Goal: Find specific page/section: Locate a particular part of the current website

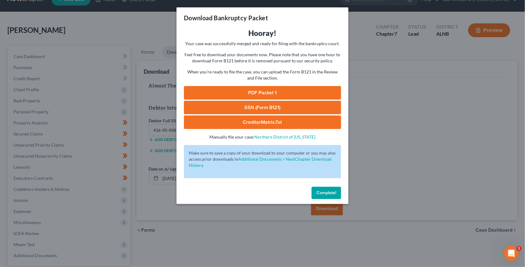
click at [323, 190] on span "Complete!" at bounding box center [327, 192] width 20 height 5
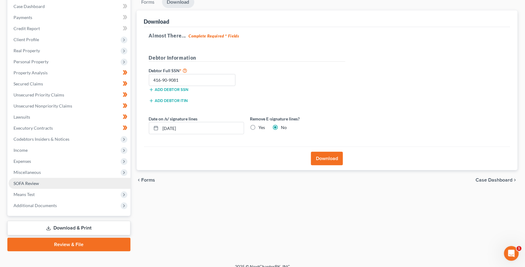
scroll to position [62, 0]
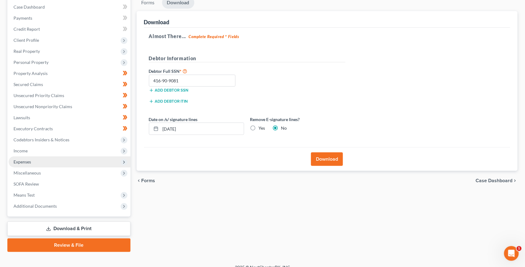
click at [30, 159] on span "Expenses" at bounding box center [23, 161] width 18 height 5
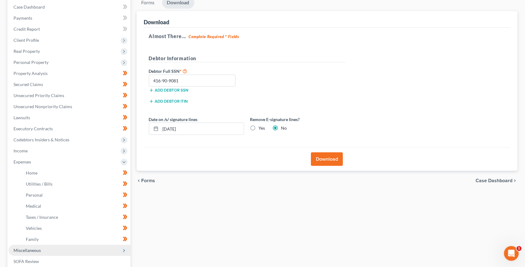
click at [37, 248] on span "Miscellaneous" at bounding box center [27, 250] width 27 height 5
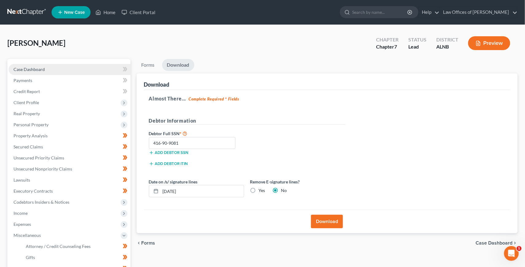
scroll to position [0, 0]
click at [24, 71] on span "Case Dashboard" at bounding box center [29, 69] width 31 height 5
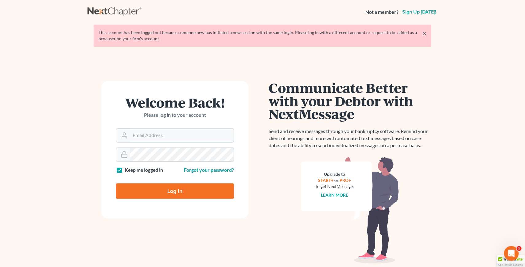
type input "[EMAIL_ADDRESS][DOMAIN_NAME]"
click at [175, 190] on input "Log In" at bounding box center [175, 190] width 118 height 15
type input "Thinking..."
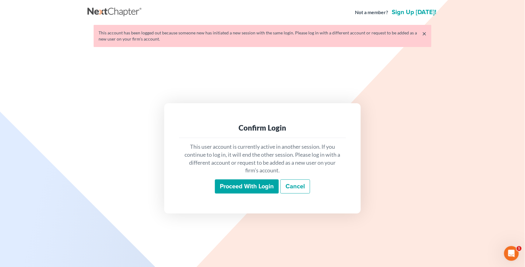
click at [230, 179] on input "Proceed with login" at bounding box center [247, 186] width 64 height 14
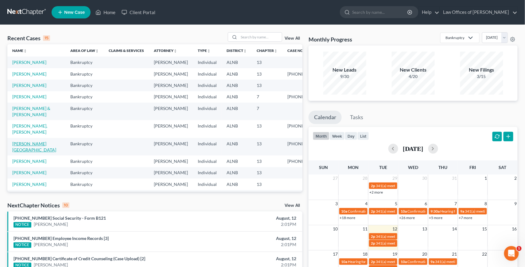
click at [41, 152] on link "[PERSON_NAME][GEOGRAPHIC_DATA]" at bounding box center [34, 146] width 44 height 11
select select "4"
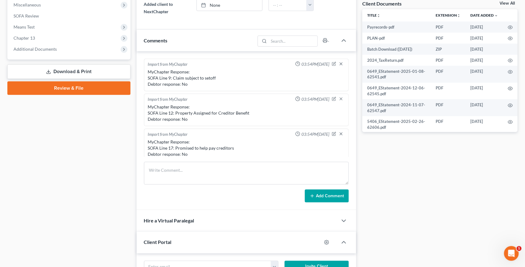
scroll to position [231, 0]
